Goal: Communication & Community: Answer question/provide support

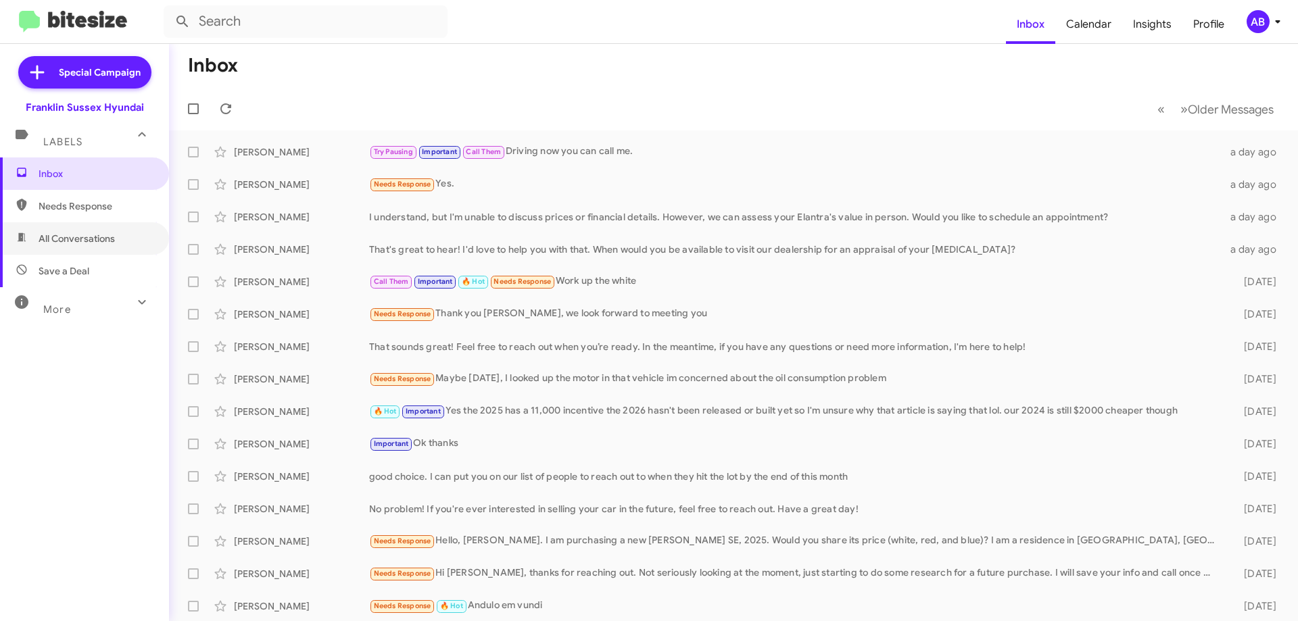
click at [87, 247] on span "All Conversations" at bounding box center [84, 238] width 169 height 32
type input "in:all-conversations"
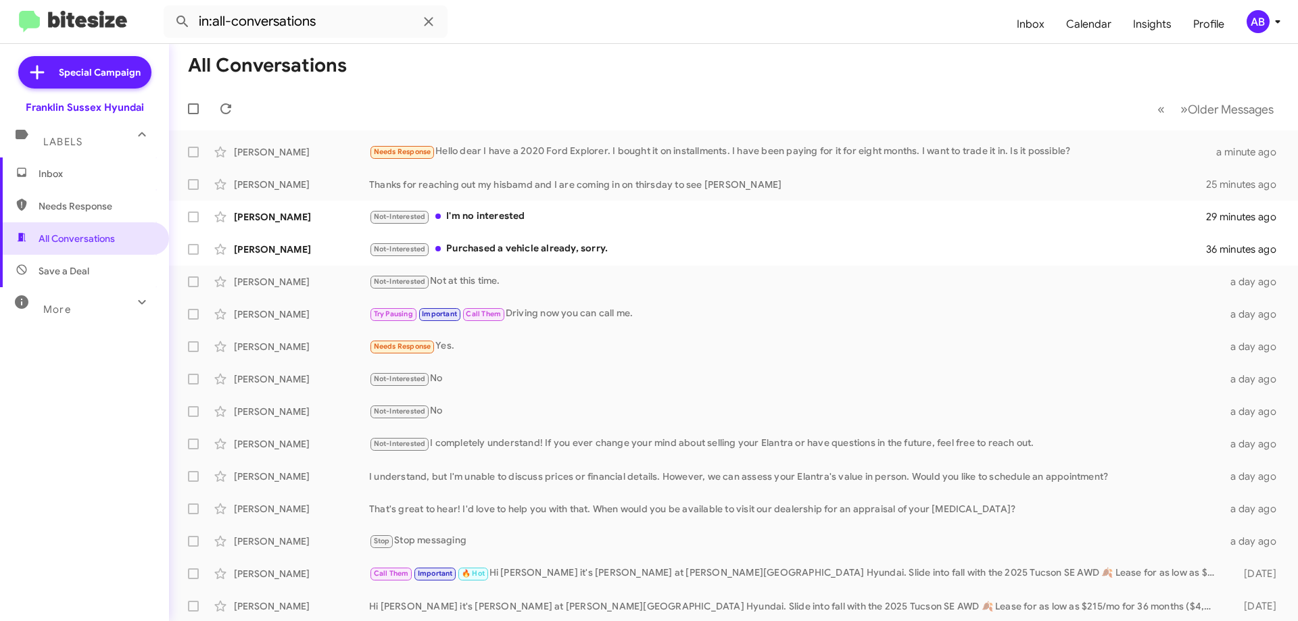
click at [348, 188] on div "[PERSON_NAME]" at bounding box center [301, 185] width 135 height 14
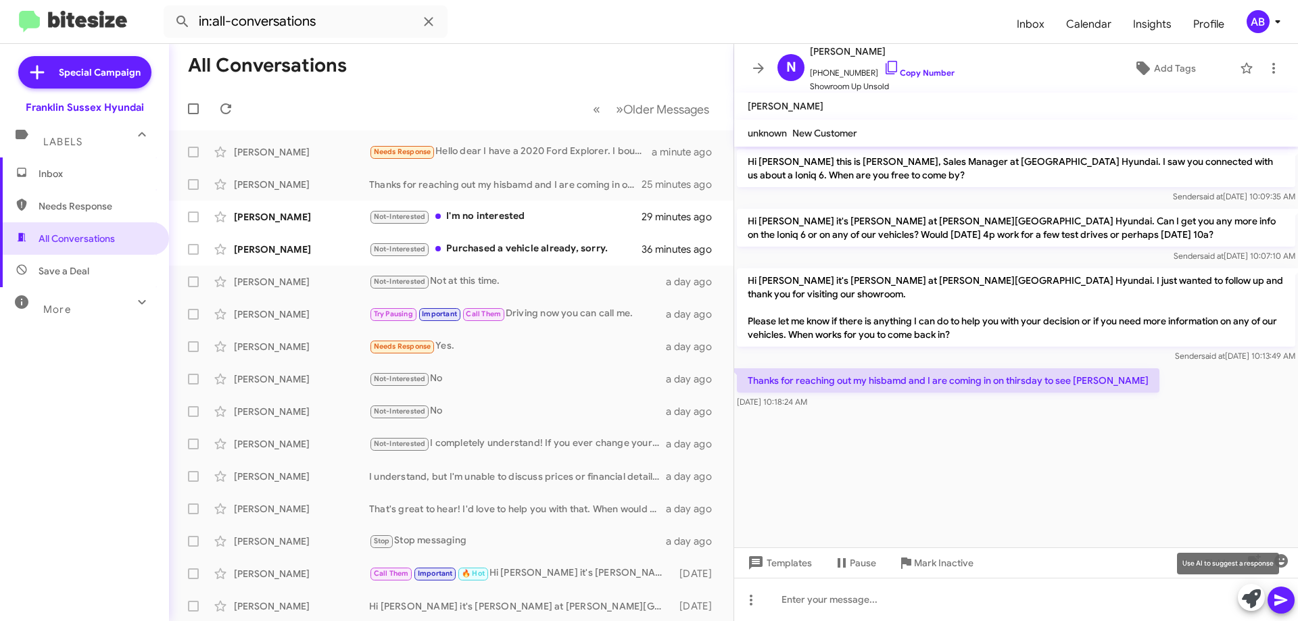
click at [1251, 596] on icon at bounding box center [1251, 599] width 19 height 19
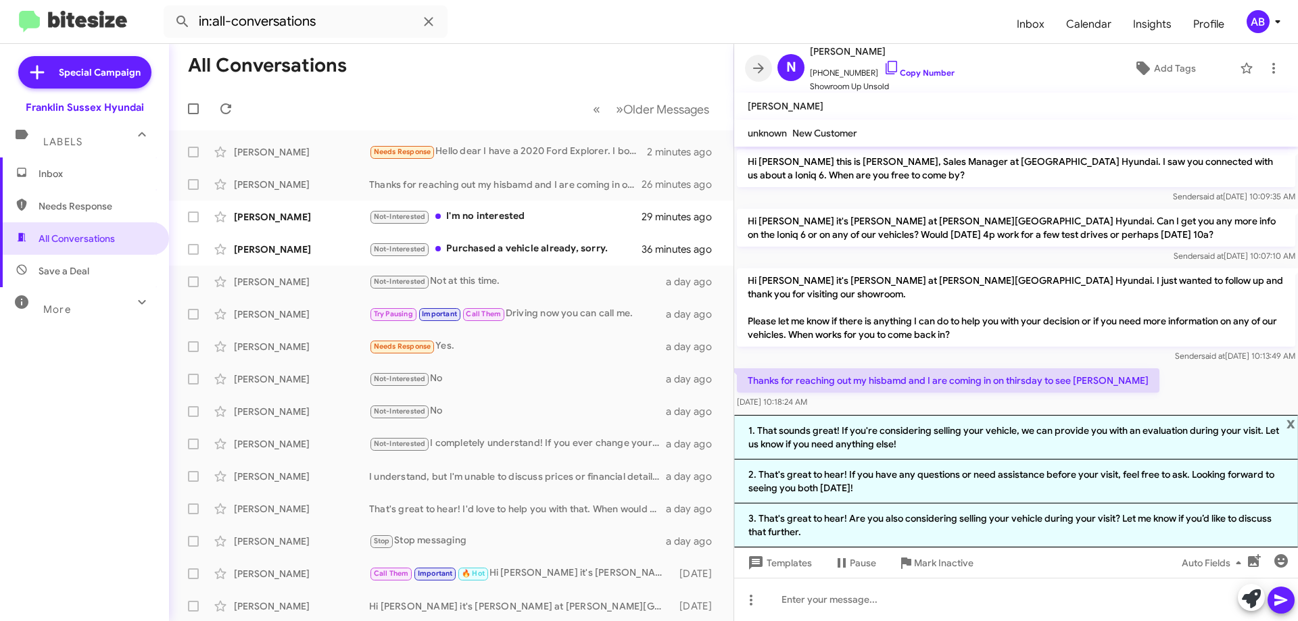
click at [755, 70] on icon at bounding box center [759, 68] width 16 height 16
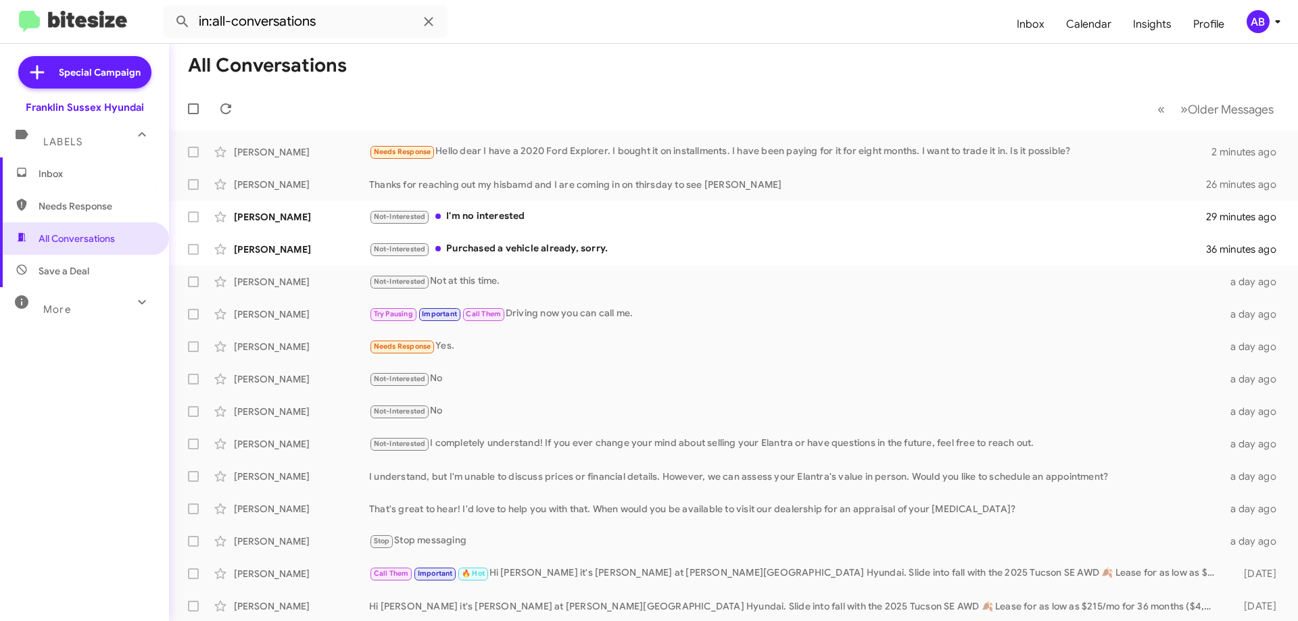
click at [650, 143] on div "[PERSON_NAME] Needs Response Hello dear I have a 2020 Ford Explorer. I bought i…" at bounding box center [734, 152] width 1108 height 27
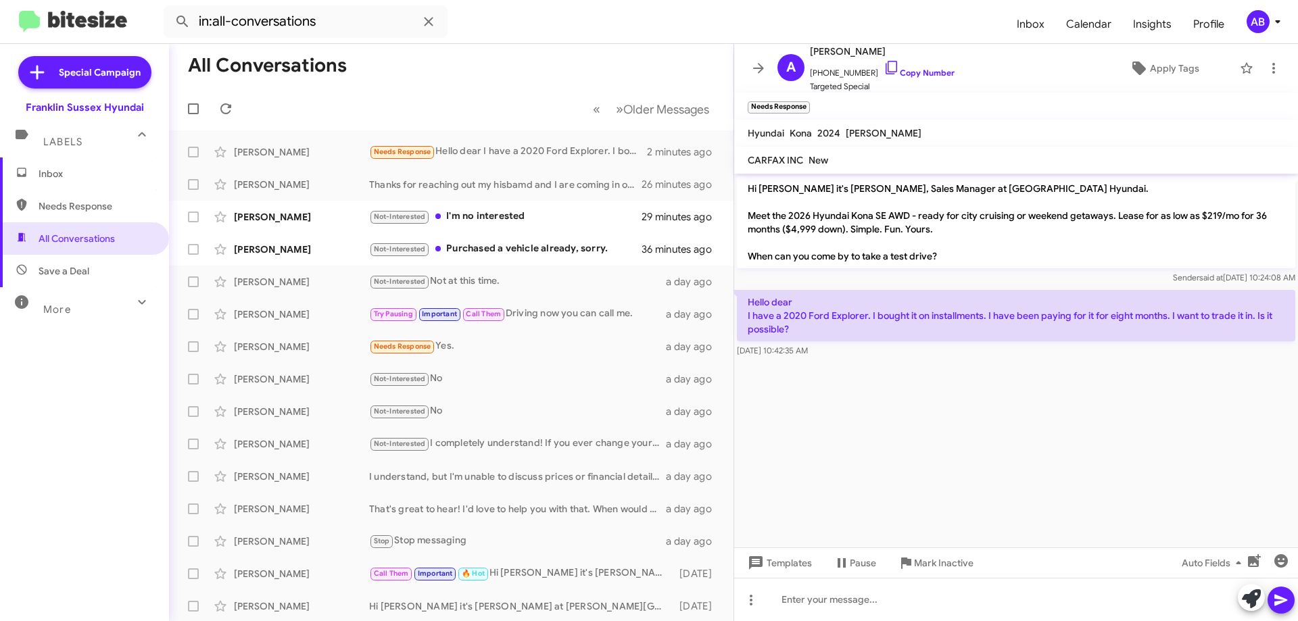
click at [761, 63] on icon at bounding box center [759, 68] width 16 height 16
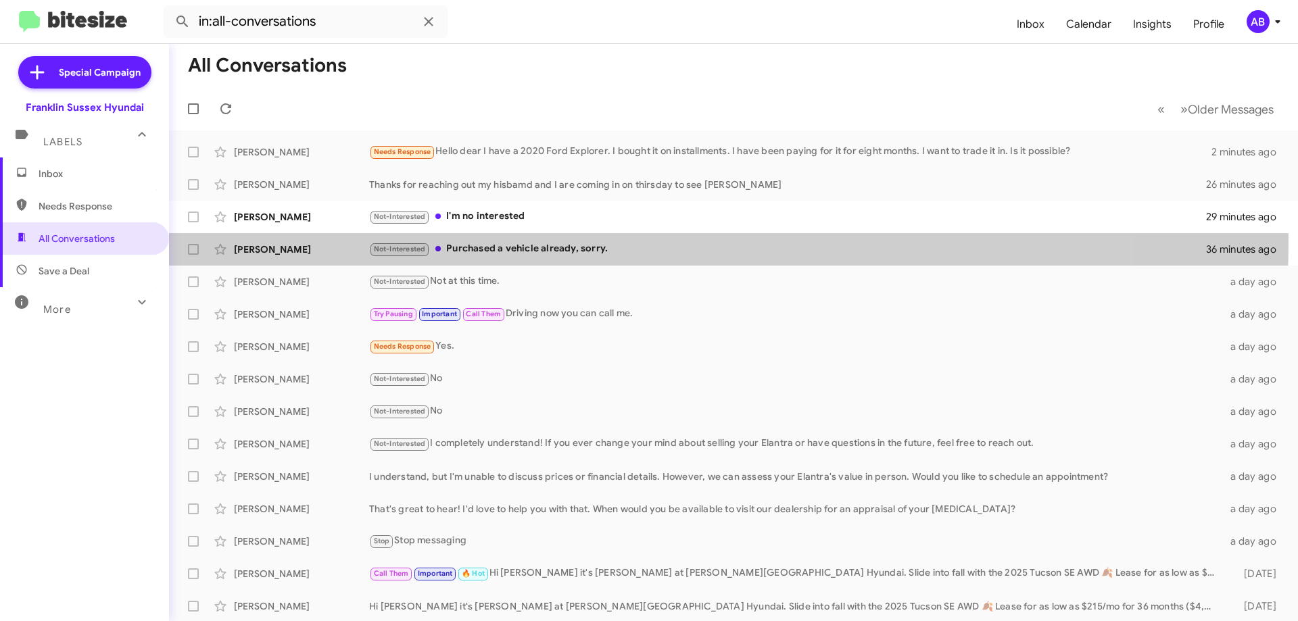
click at [524, 241] on div "[PERSON_NAME] Not-Interested Purchased a vehicle already, sorry. 36 minutes ago" at bounding box center [734, 249] width 1108 height 27
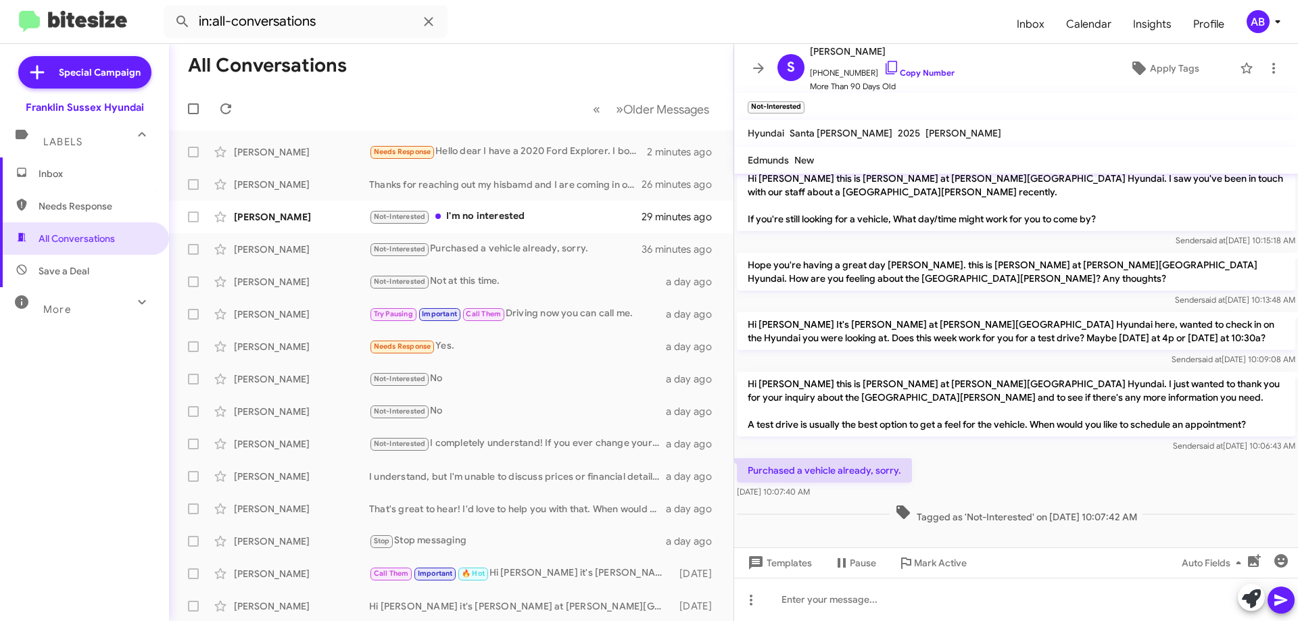
scroll to position [662, 0]
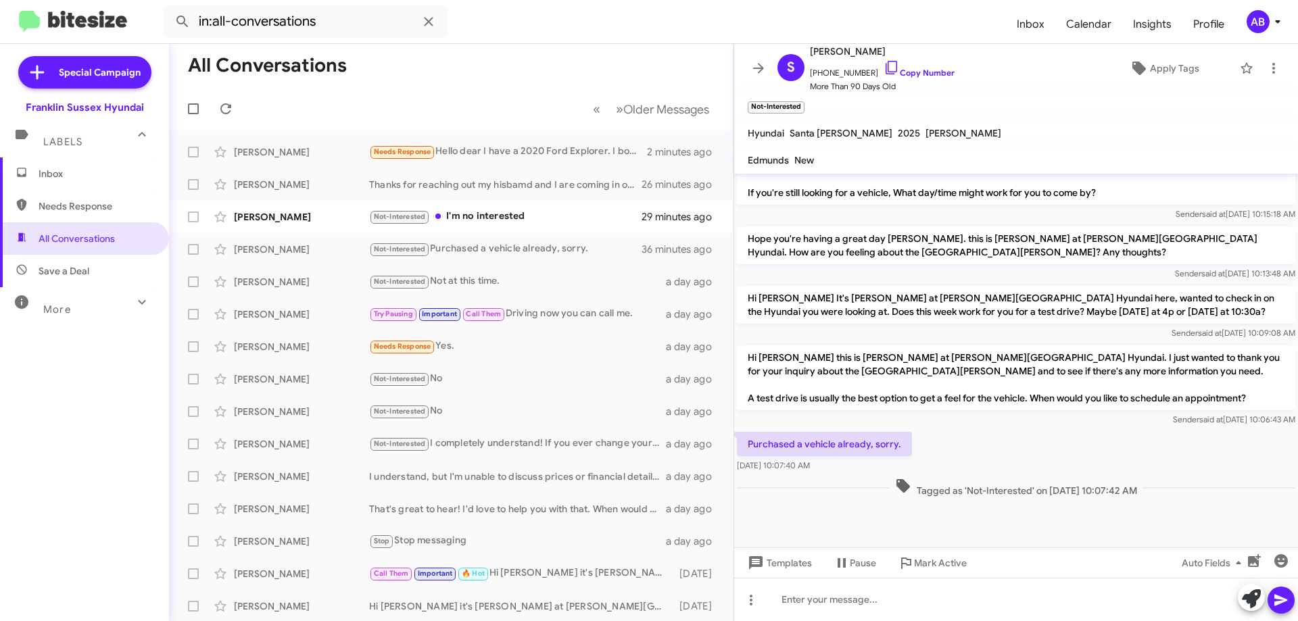
click at [757, 60] on icon at bounding box center [759, 68] width 16 height 16
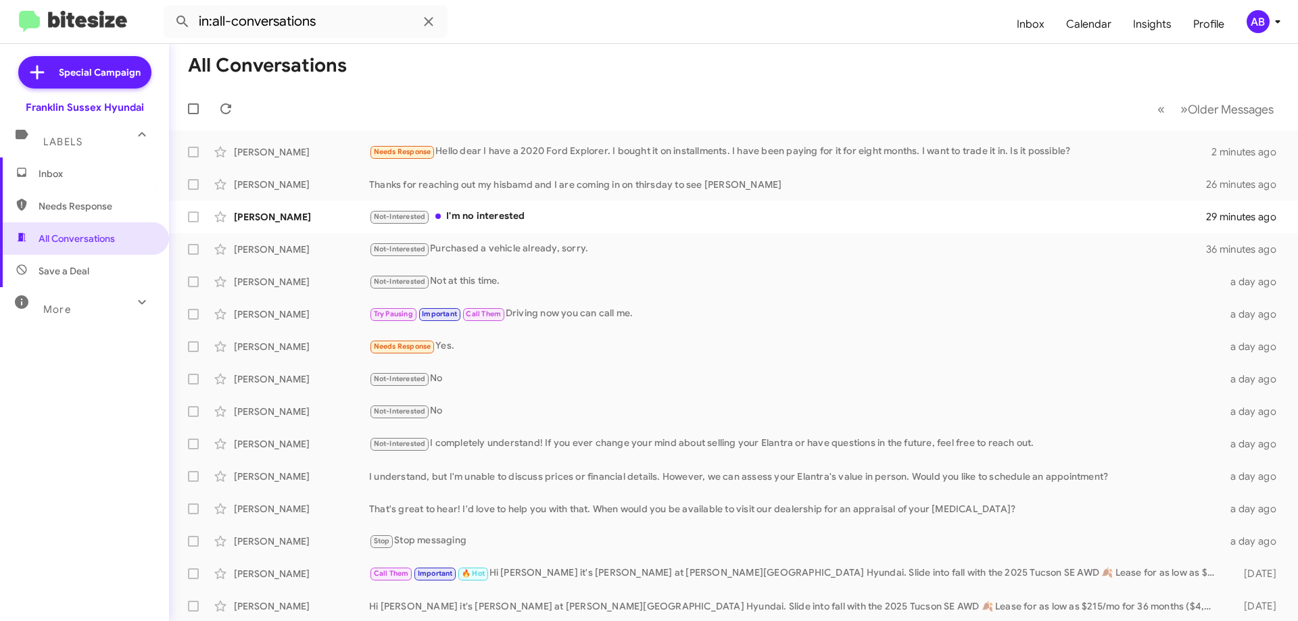
click at [554, 230] on div "[PERSON_NAME] Not-Interested I'm no interested 29 minutes ago" at bounding box center [734, 217] width 1108 height 27
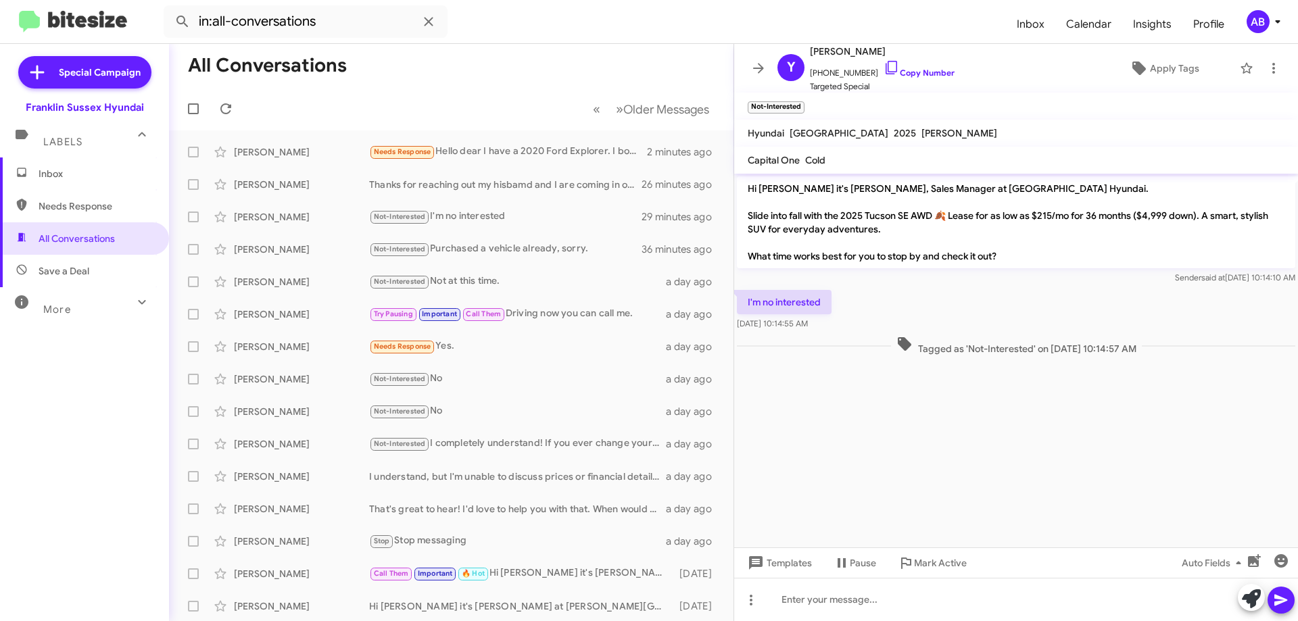
click at [760, 64] on icon at bounding box center [759, 68] width 16 height 16
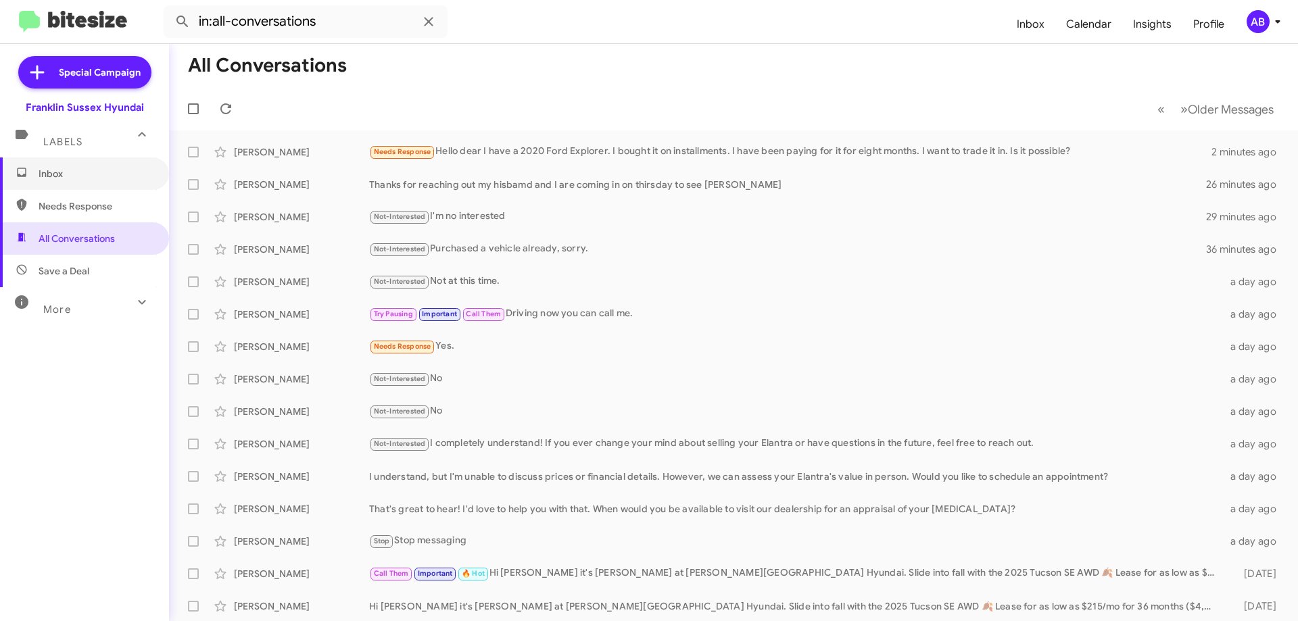
click at [92, 174] on span "Inbox" at bounding box center [96, 174] width 115 height 14
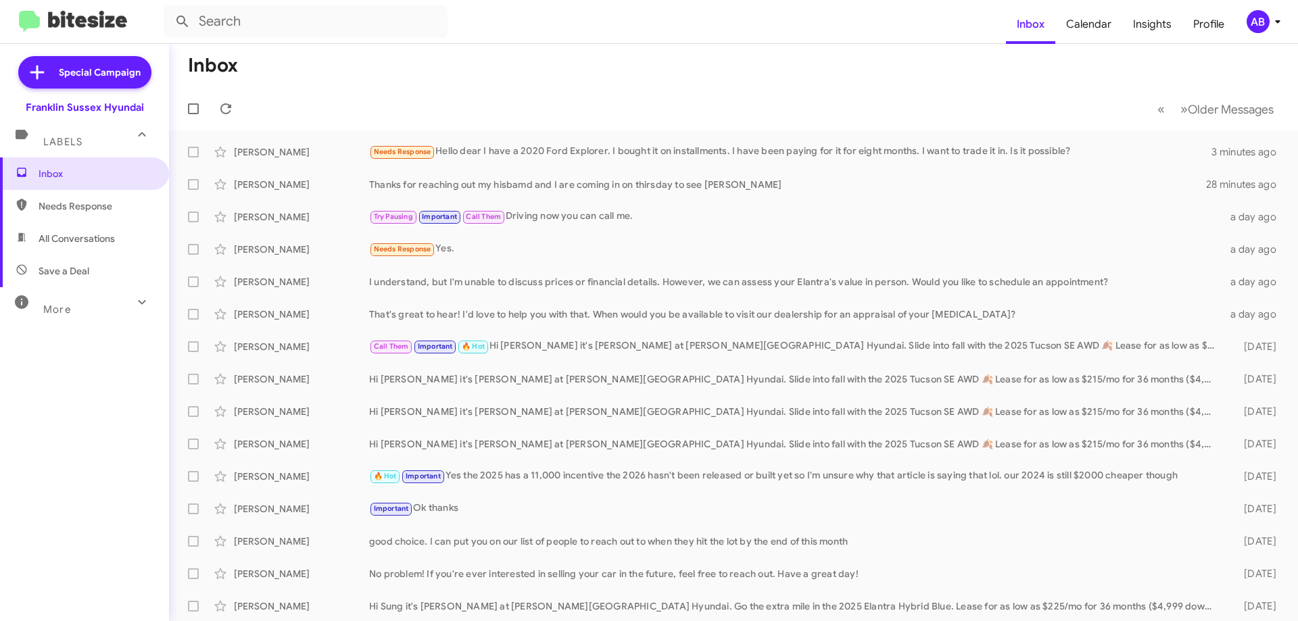
click at [0, 158] on link "Inbox" at bounding box center [84, 174] width 169 height 32
click at [93, 230] on span "All Conversations" at bounding box center [84, 238] width 169 height 32
type input "in:all-conversations"
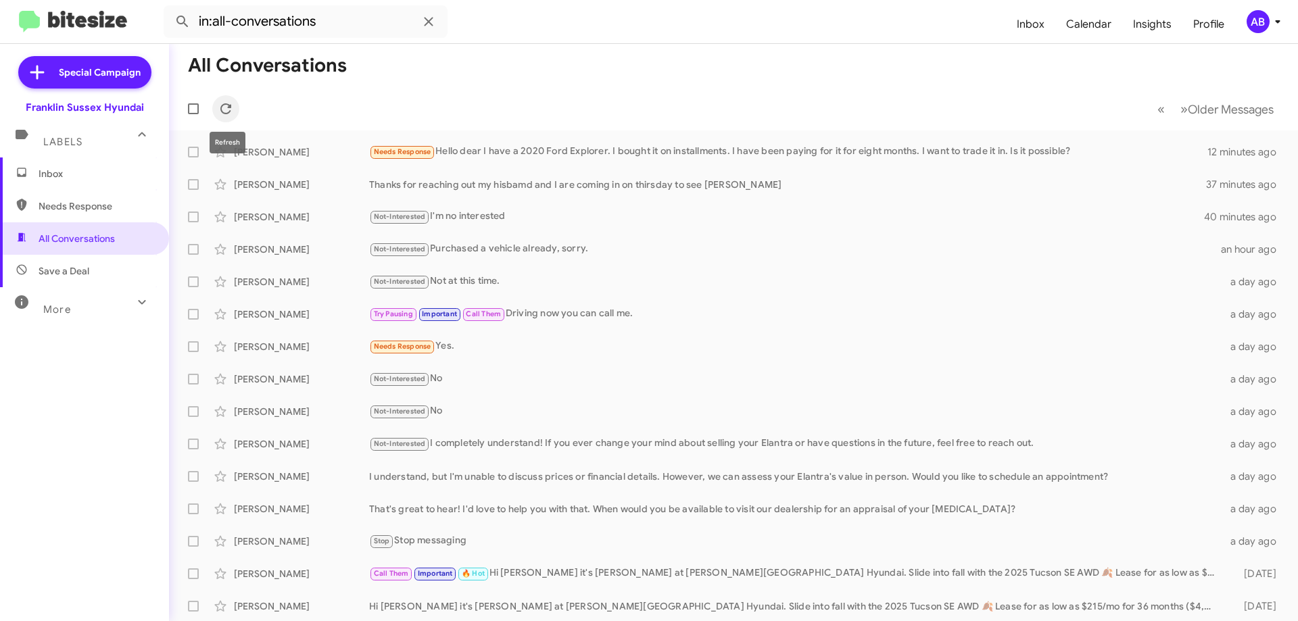
click at [228, 114] on icon at bounding box center [225, 108] width 11 height 11
